Goal: Information Seeking & Learning: Learn about a topic

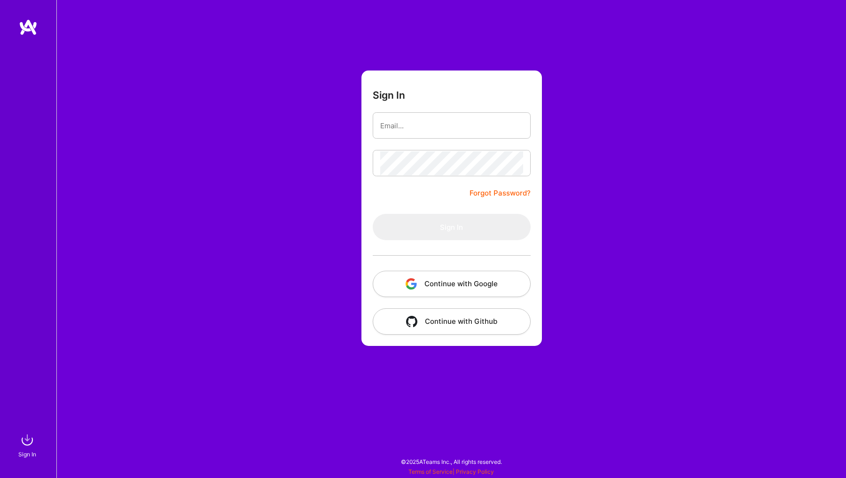
drag, startPoint x: 608, startPoint y: 29, endPoint x: 631, endPoint y: 20, distance: 24.5
click at [608, 29] on div "Sign In Forgot Password? Sign In Continue with Google Continue with Github" at bounding box center [450, 239] width 789 height 478
type input "mateusz.cytrowski@gmail.com"
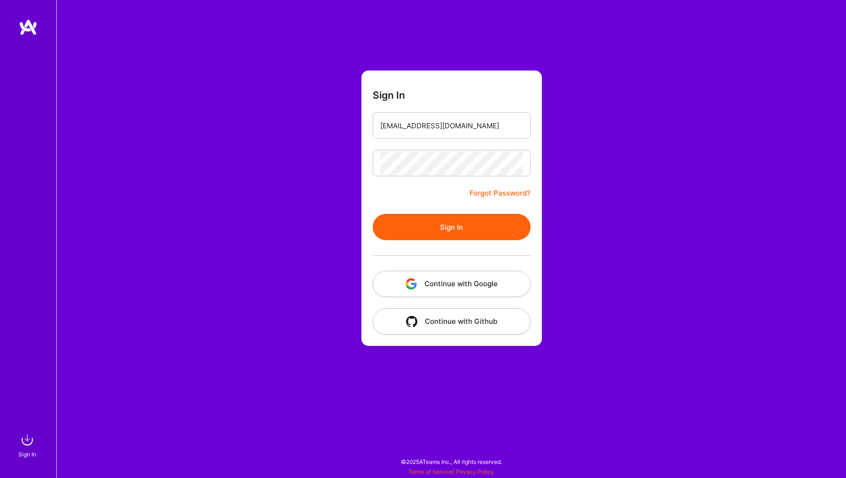
drag, startPoint x: 413, startPoint y: 223, endPoint x: 463, endPoint y: 232, distance: 50.5
click at [414, 223] on button "Sign In" at bounding box center [451, 227] width 158 height 26
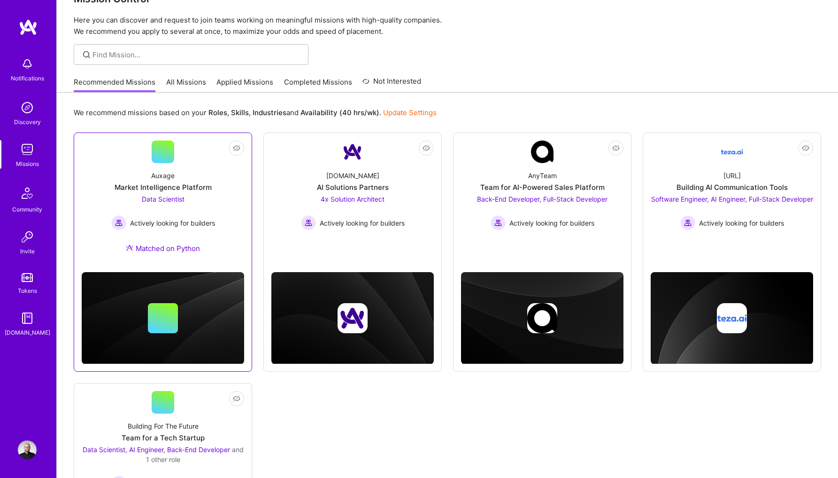
scroll to position [47, 0]
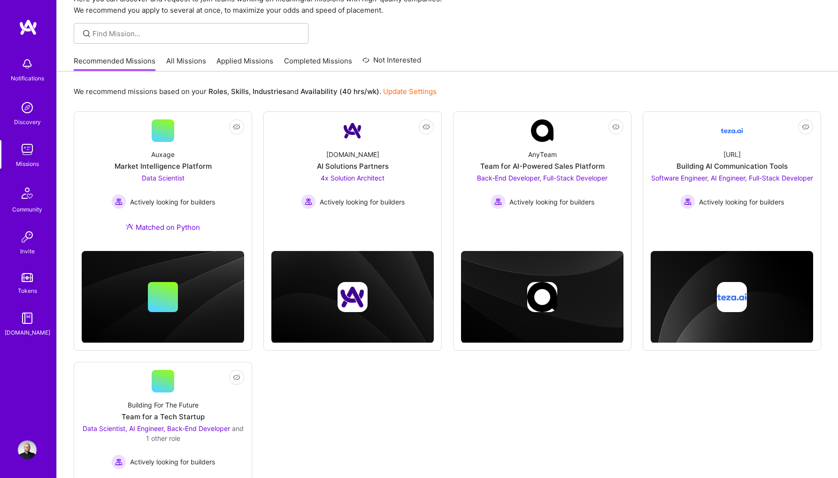
click at [184, 62] on link "All Missions" at bounding box center [186, 64] width 40 height 16
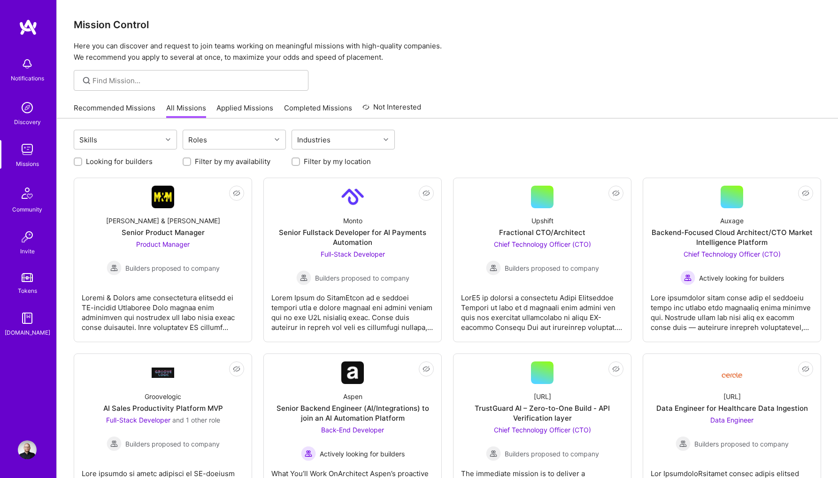
click at [142, 163] on label "Looking for builders" at bounding box center [119, 161] width 67 height 10
click at [82, 163] on input "Looking for builders" at bounding box center [79, 162] width 7 height 7
checkbox input "true"
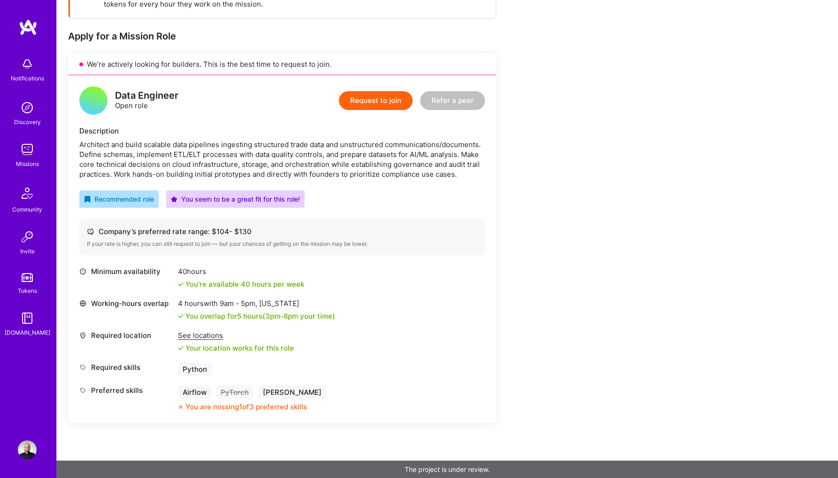
scroll to position [188, 0]
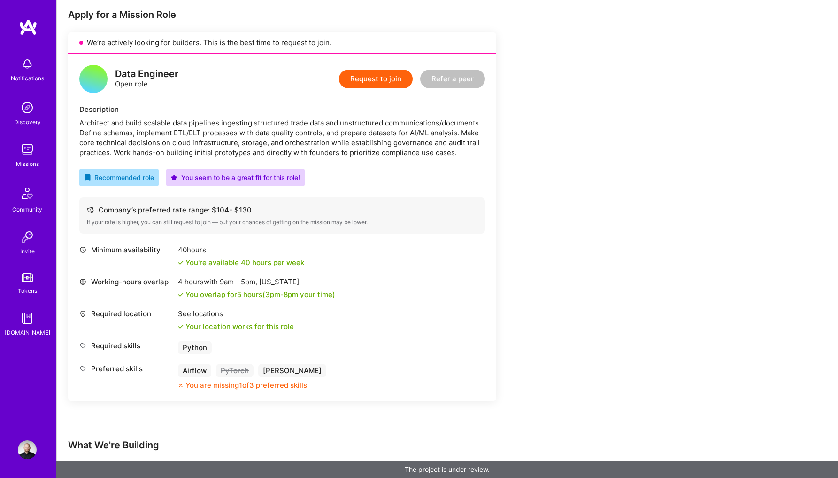
click at [582, 192] on div "Earn tokens for inviting a new [PERSON_NAME] to this mission Do you know the pe…" at bounding box center [350, 361] width 564 height 824
